Goal: Information Seeking & Learning: Learn about a topic

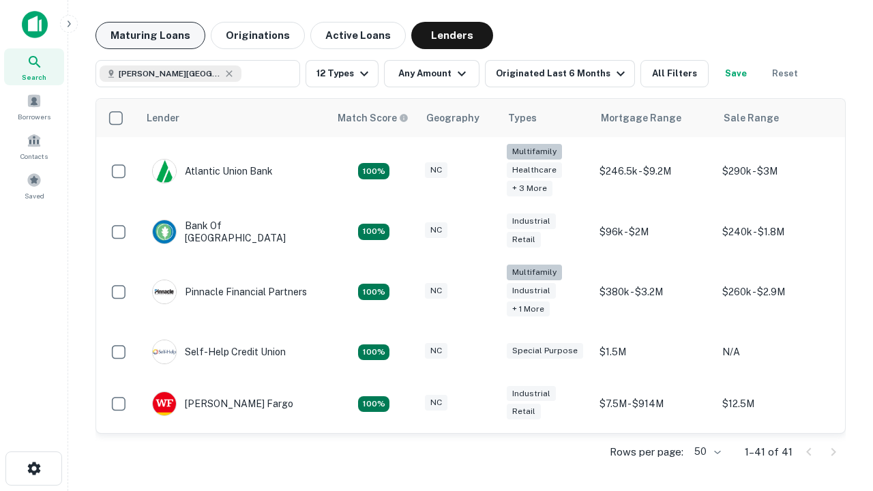
click at [150, 35] on button "Maturing Loans" at bounding box center [150, 35] width 110 height 27
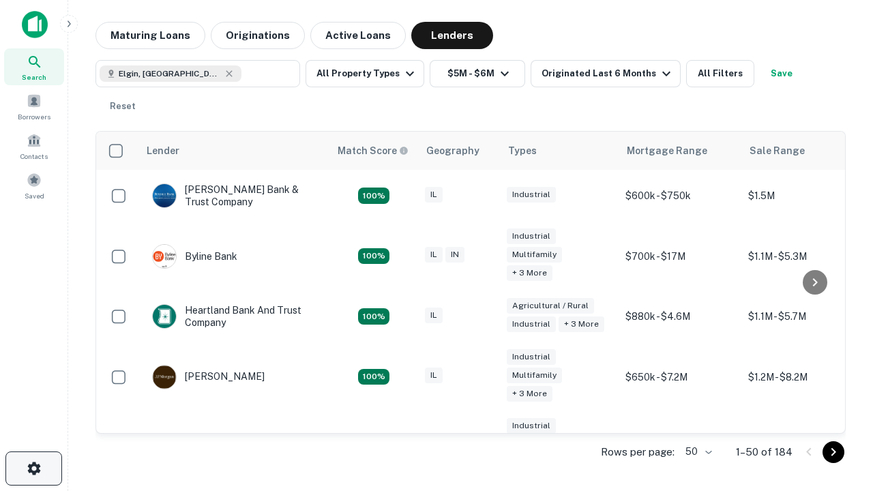
click at [33, 469] on icon "button" at bounding box center [34, 468] width 16 height 16
